Goal: Task Accomplishment & Management: Use online tool/utility

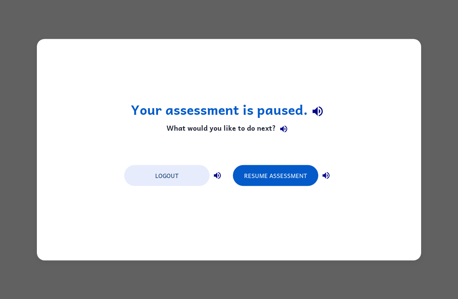
click at [282, 180] on button "Resume Assessment" at bounding box center [275, 175] width 85 height 21
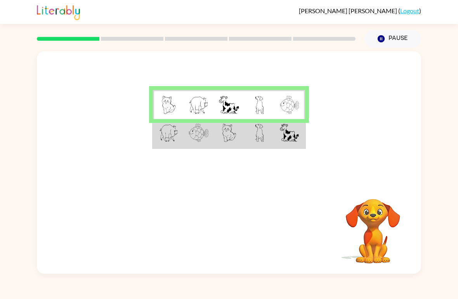
click at [231, 132] on img at bounding box center [229, 133] width 14 height 18
click at [223, 195] on div "Your browser must support playing .mp4 files to use Literably. Please try using…" at bounding box center [229, 230] width 384 height 87
click at [366, 199] on video "Your browser must support playing .mp4 files to use Literably. Please try using…" at bounding box center [373, 226] width 78 height 78
click at [384, 33] on button "Pause Pause" at bounding box center [393, 39] width 56 height 18
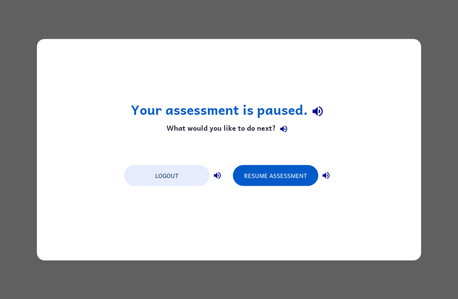
click at [282, 174] on button "Resume Assessment" at bounding box center [275, 175] width 85 height 21
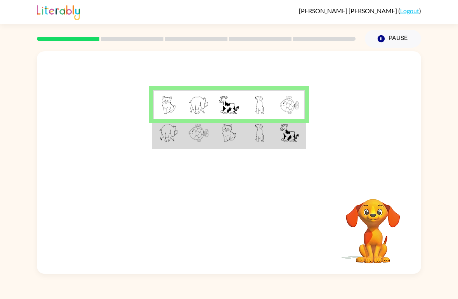
click at [385, 31] on button "Pause Pause" at bounding box center [393, 39] width 56 height 18
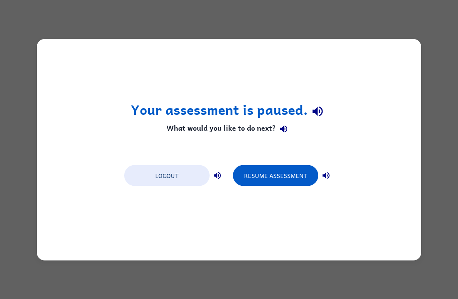
click at [290, 177] on button "Resume Assessment" at bounding box center [275, 175] width 85 height 21
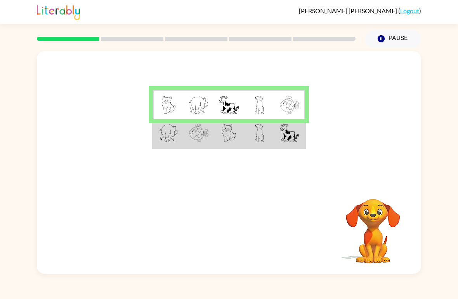
click at [296, 136] on img at bounding box center [289, 133] width 19 height 18
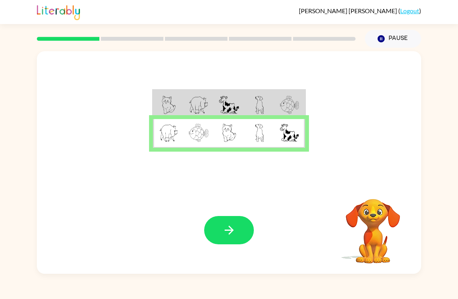
click at [228, 236] on icon "button" at bounding box center [229, 231] width 14 height 14
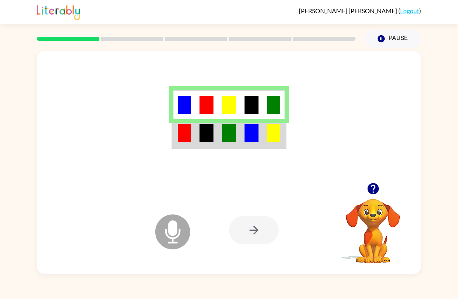
click at [273, 139] on img at bounding box center [273, 133] width 13 height 18
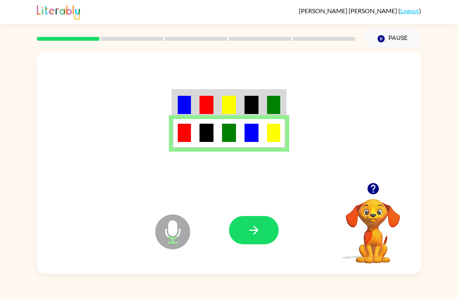
click at [258, 233] on icon "button" at bounding box center [254, 231] width 14 height 14
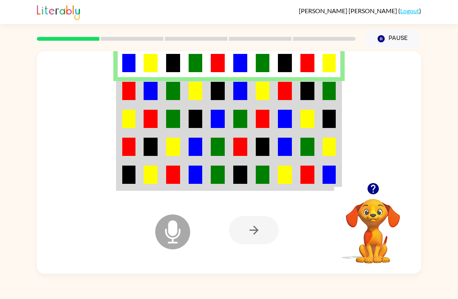
click at [280, 92] on img at bounding box center [285, 91] width 14 height 18
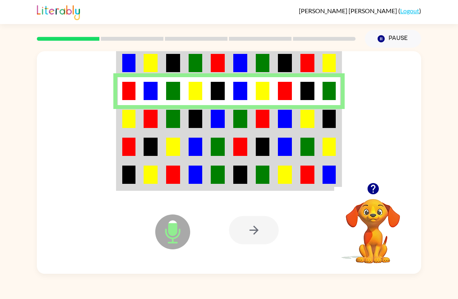
click at [133, 122] on img at bounding box center [128, 119] width 13 height 18
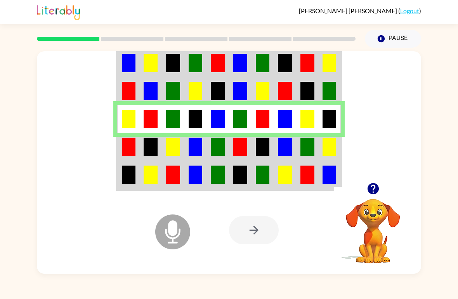
click at [335, 147] on img at bounding box center [329, 147] width 13 height 18
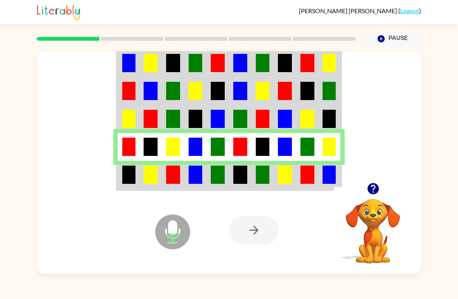
click at [308, 181] on img at bounding box center [308, 175] width 14 height 18
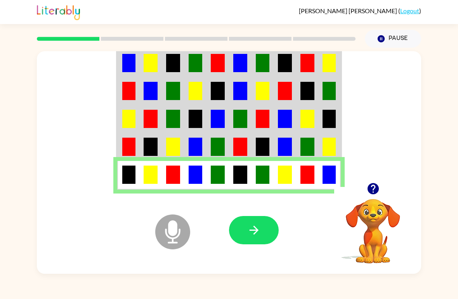
click at [262, 231] on button "button" at bounding box center [254, 230] width 50 height 28
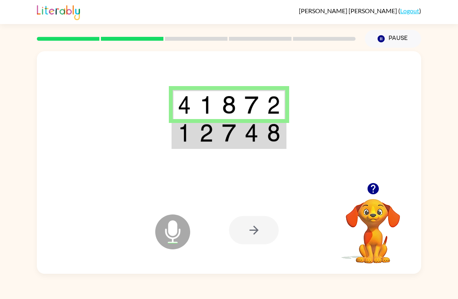
click at [278, 132] on img at bounding box center [273, 133] width 13 height 18
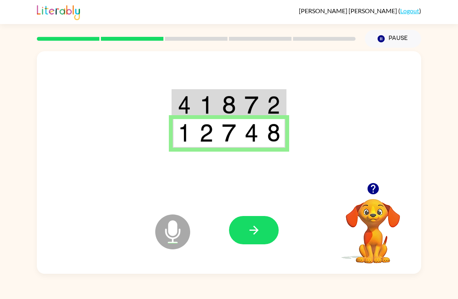
click at [259, 227] on icon "button" at bounding box center [254, 231] width 14 height 14
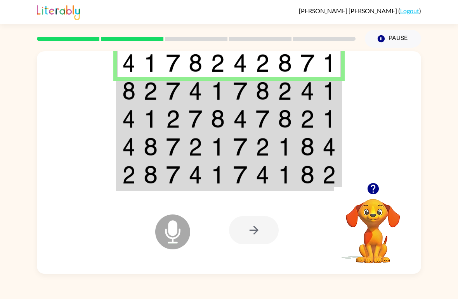
click at [301, 100] on img at bounding box center [308, 91] width 14 height 18
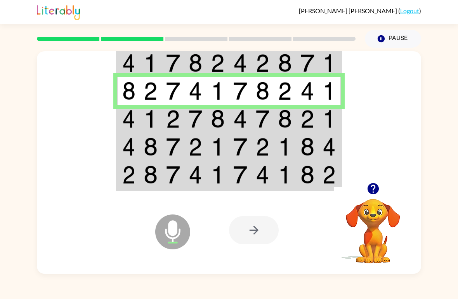
click at [334, 125] on img at bounding box center [329, 119] width 13 height 18
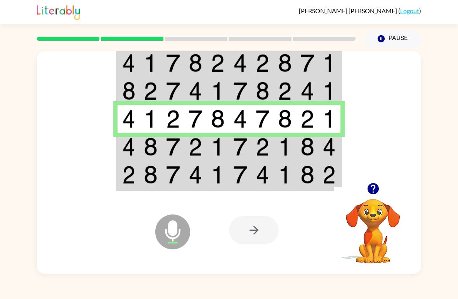
click at [331, 156] on img at bounding box center [329, 147] width 13 height 18
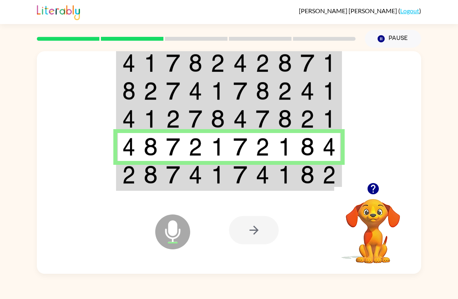
click at [315, 187] on td at bounding box center [307, 175] width 23 height 29
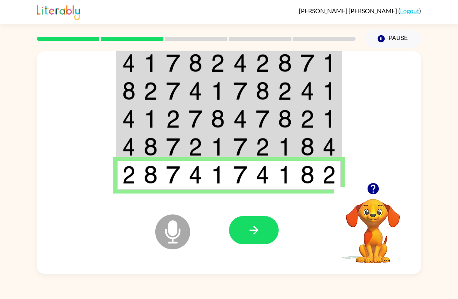
click at [253, 237] on icon "button" at bounding box center [254, 231] width 14 height 14
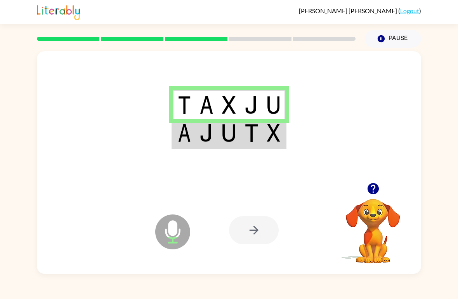
click at [281, 136] on td at bounding box center [274, 133] width 23 height 29
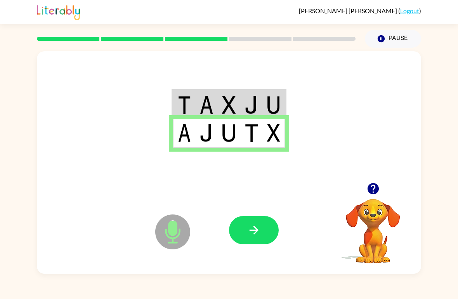
click at [258, 228] on icon "button" at bounding box center [254, 231] width 14 height 14
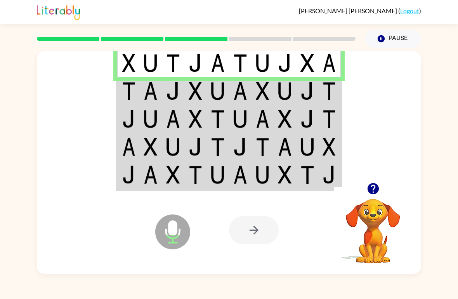
click at [134, 89] on img at bounding box center [128, 91] width 13 height 18
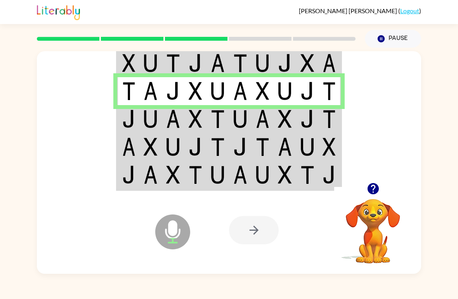
click at [269, 123] on img at bounding box center [263, 119] width 14 height 18
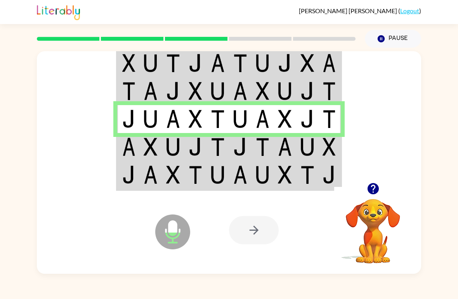
click at [341, 134] on td at bounding box center [330, 147] width 23 height 28
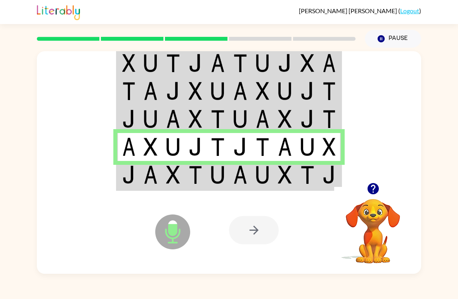
click at [324, 178] on img at bounding box center [329, 175] width 13 height 18
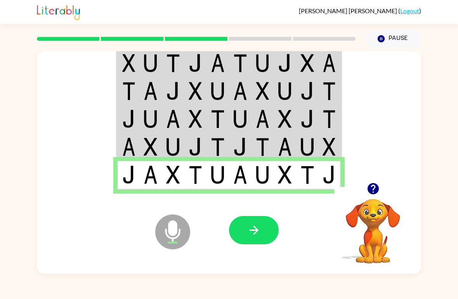
click at [269, 228] on button "button" at bounding box center [254, 230] width 50 height 28
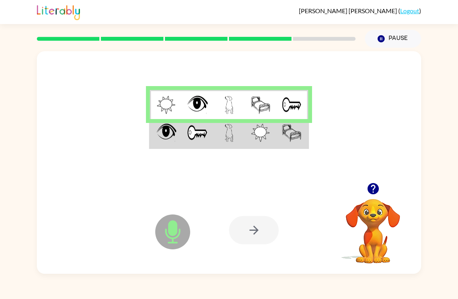
click at [308, 141] on td at bounding box center [291, 133] width 31 height 29
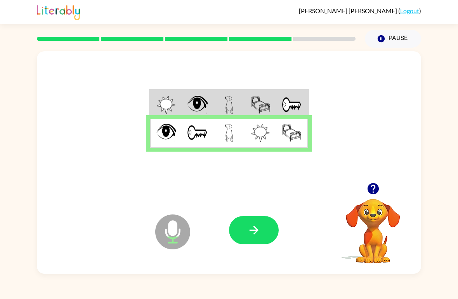
click at [254, 229] on icon "button" at bounding box center [254, 231] width 14 height 14
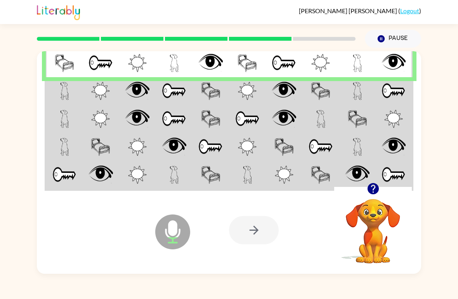
click at [408, 88] on td at bounding box center [394, 91] width 37 height 28
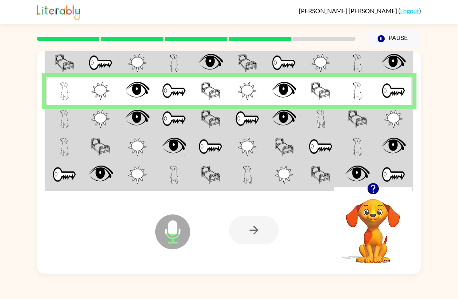
click at [396, 125] on img at bounding box center [393, 119] width 19 height 18
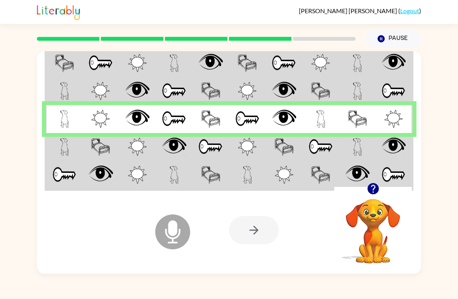
click at [404, 148] on img at bounding box center [394, 147] width 24 height 18
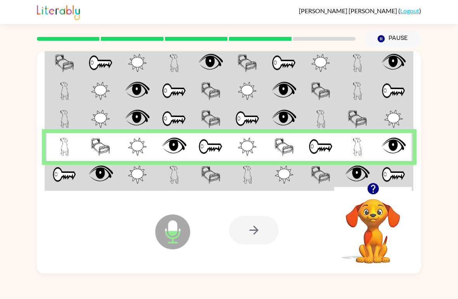
click at [400, 171] on img at bounding box center [394, 175] width 24 height 18
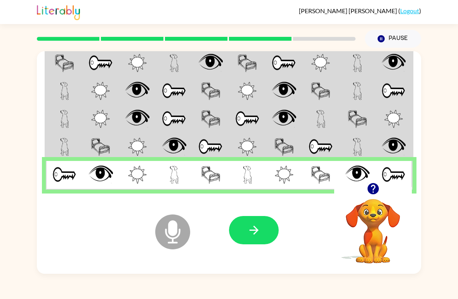
click at [262, 227] on button "button" at bounding box center [254, 230] width 50 height 28
